Goal: Find specific page/section: Find specific page/section

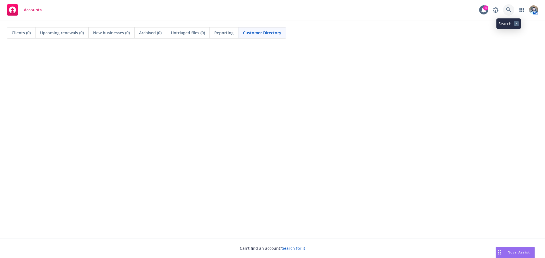
click at [510, 12] on icon at bounding box center [508, 9] width 5 height 5
